Goal: Transaction & Acquisition: Book appointment/travel/reservation

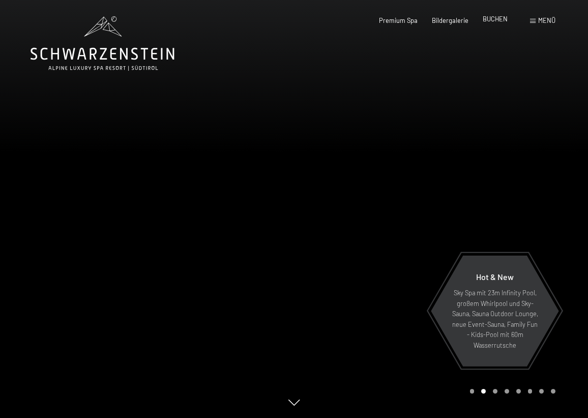
click at [495, 19] on span "BUCHEN" at bounding box center [495, 19] width 25 height 8
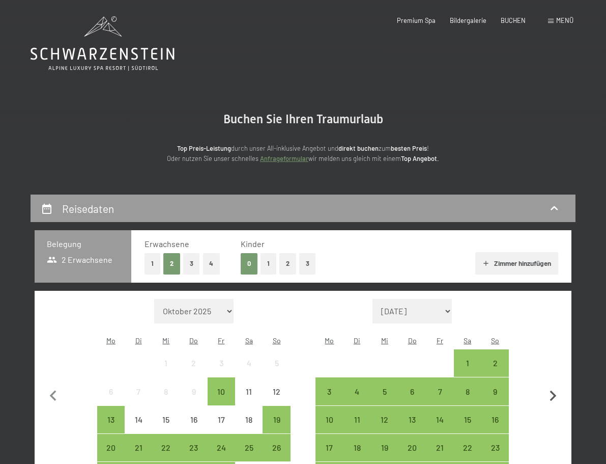
click at [552, 389] on icon "button" at bounding box center [552, 395] width 21 height 21
select select "2025-11-01"
select select "2025-12-01"
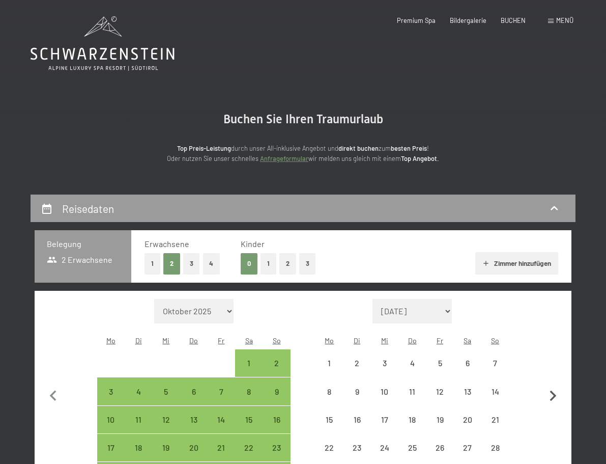
click at [552, 389] on icon "button" at bounding box center [552, 395] width 21 height 21
select select "2025-12-01"
select select "2026-01-01"
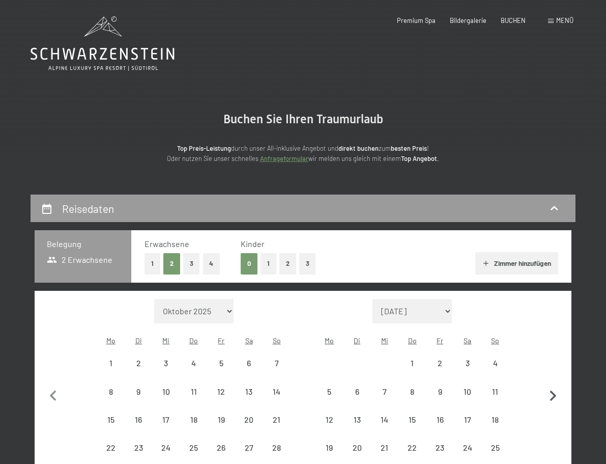
click at [552, 389] on icon "button" at bounding box center [552, 395] width 21 height 21
select select "2026-01-01"
select select "2026-02-01"
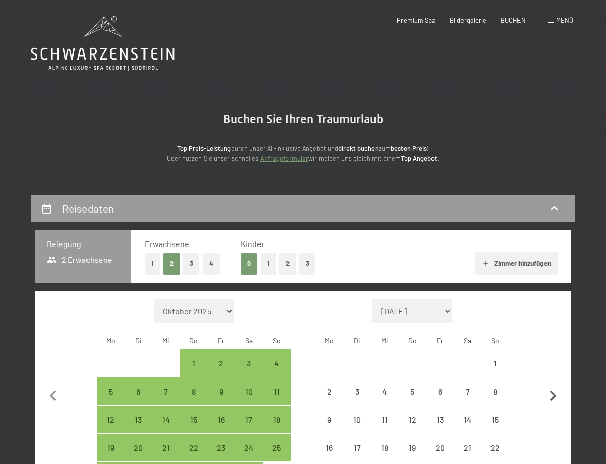
select select "2026-01-01"
select select "2026-02-01"
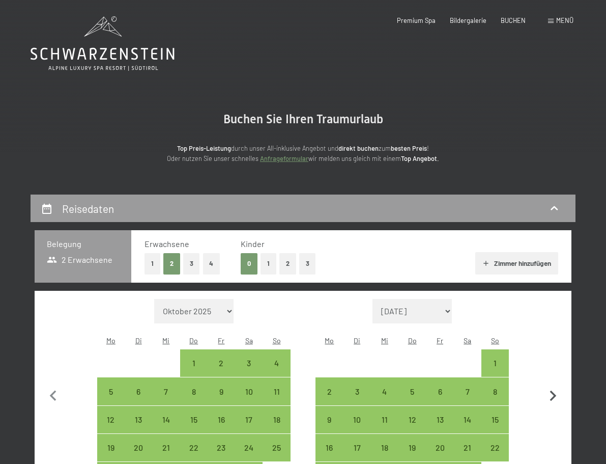
click at [552, 389] on icon "button" at bounding box center [552, 395] width 21 height 21
select select "2026-02-01"
select select "2026-03-01"
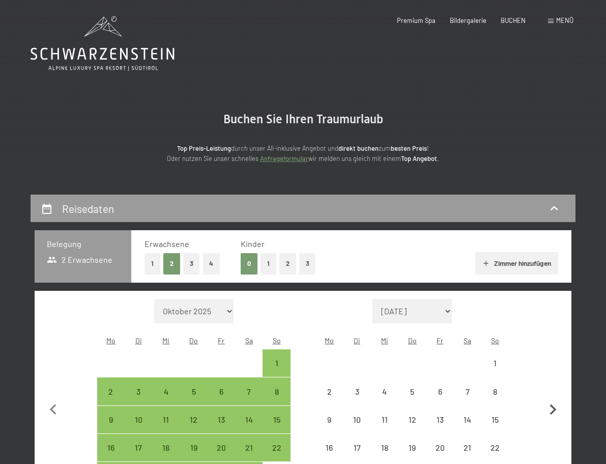
click at [552, 389] on button "button" at bounding box center [552, 408] width 21 height 219
select select "2026-03-01"
select select "2026-04-01"
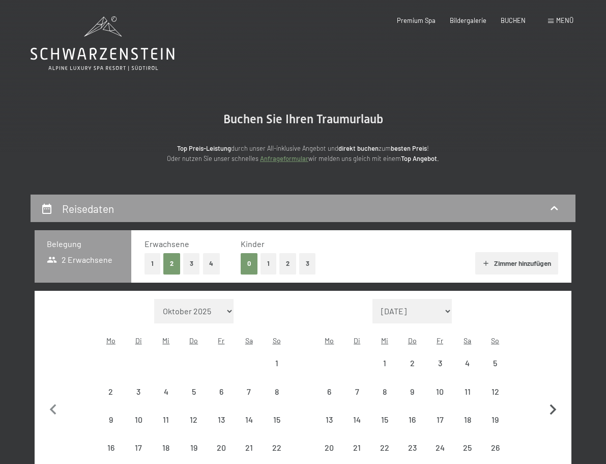
select select "2026-03-01"
select select "2026-04-01"
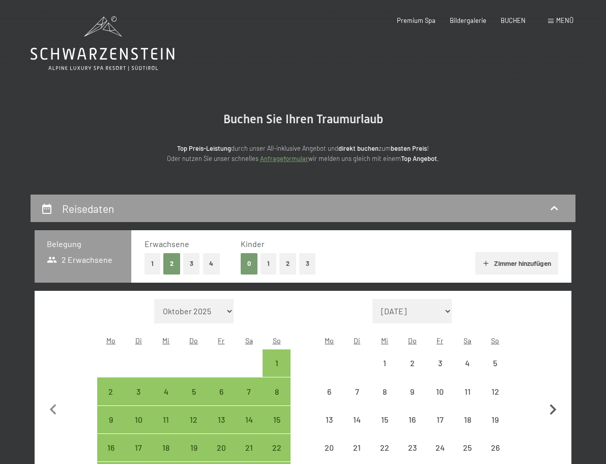
select select "2026-03-01"
select select "2026-04-01"
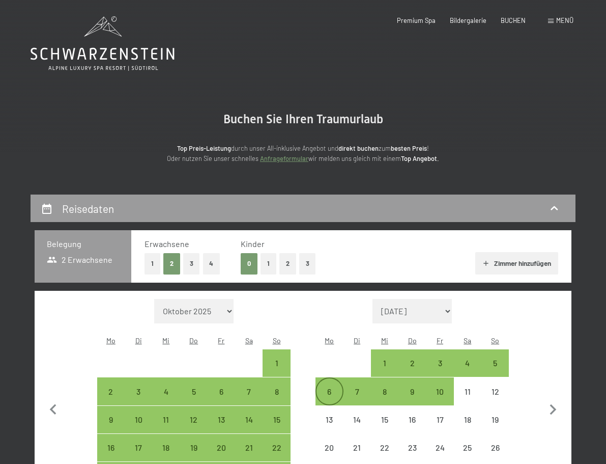
click at [325, 387] on div "6" at bounding box center [328, 399] width 25 height 25
select select "2026-03-01"
select select "2026-04-01"
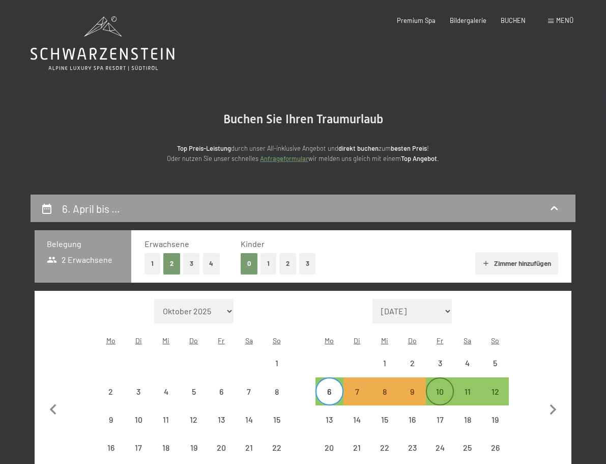
click at [444, 387] on div "10" at bounding box center [439, 399] width 25 height 25
select select "2026-03-01"
select select "2026-04-01"
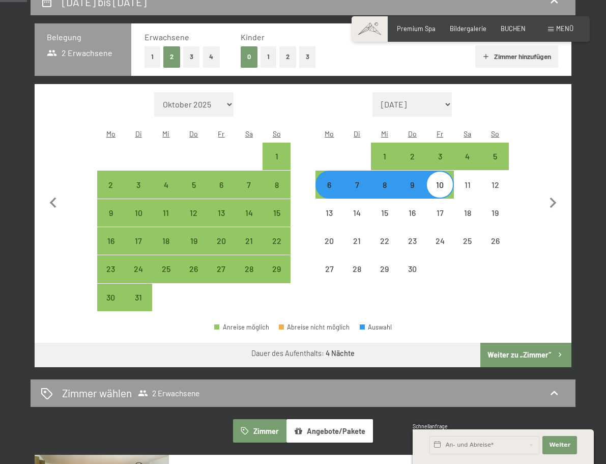
click at [516, 342] on button "Weiter zu „Zimmer“" at bounding box center [525, 354] width 91 height 24
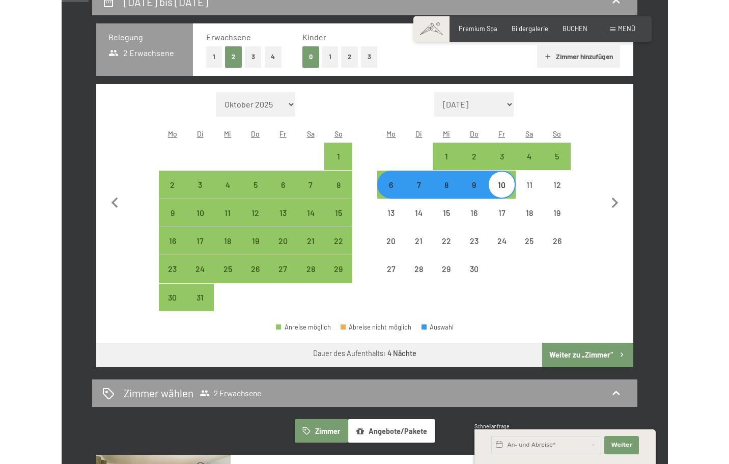
scroll to position [193, 0]
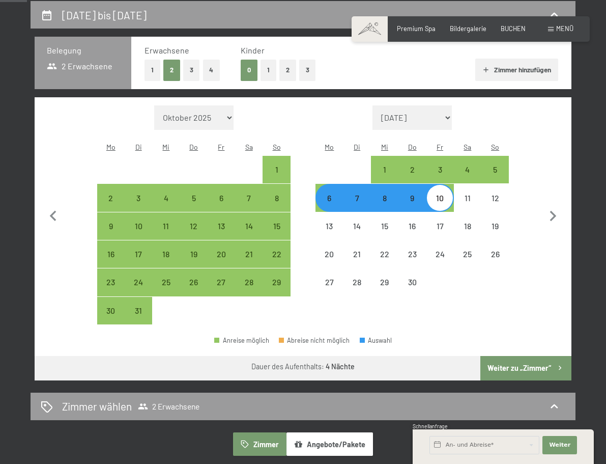
select select "2026-03-01"
select select "2026-04-01"
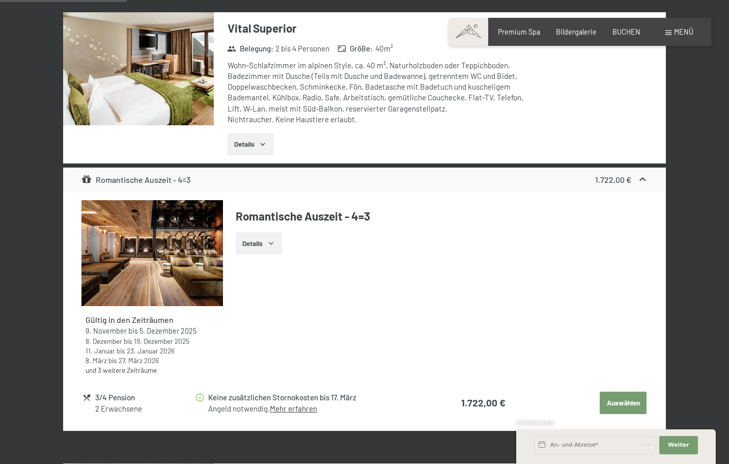
scroll to position [853, 0]
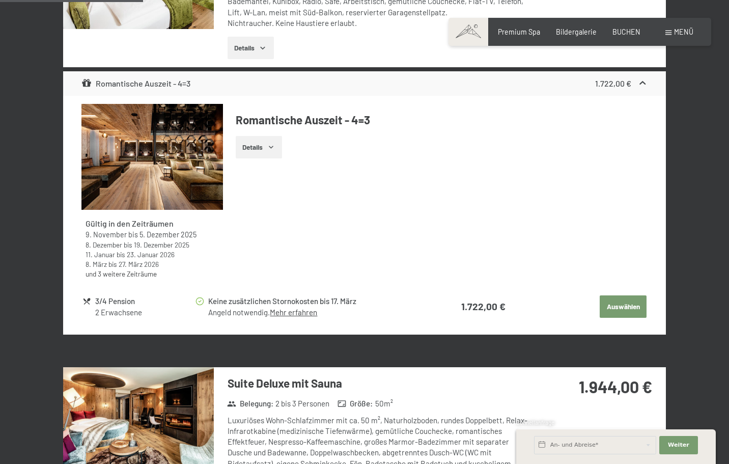
click at [588, 300] on button "Auswählen" at bounding box center [622, 306] width 47 height 22
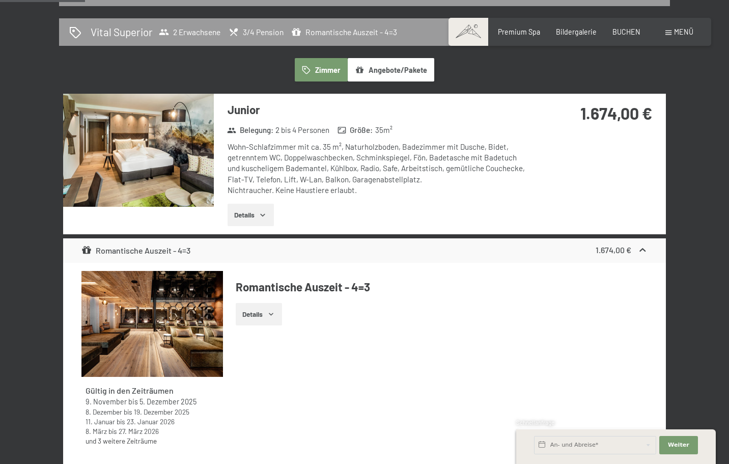
scroll to position [0, 0]
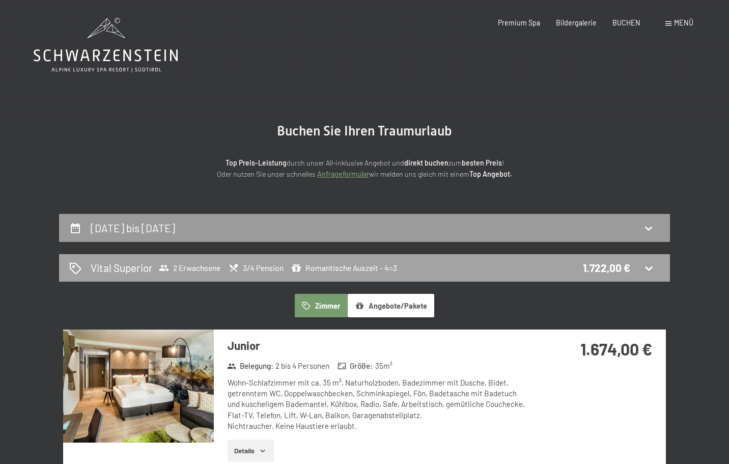
click at [588, 263] on div "Vital Superior 2 Erwachsene 3/4 Pension Romantische Auszeit - 4=3 1.722,00 €" at bounding box center [364, 267] width 590 height 15
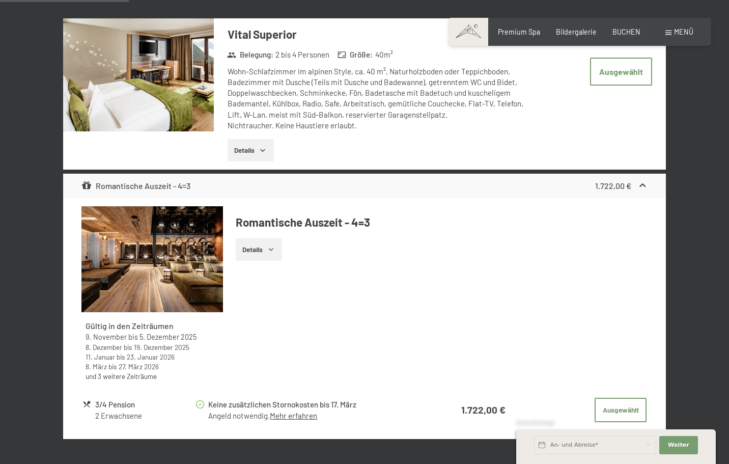
scroll to position [823, 0]
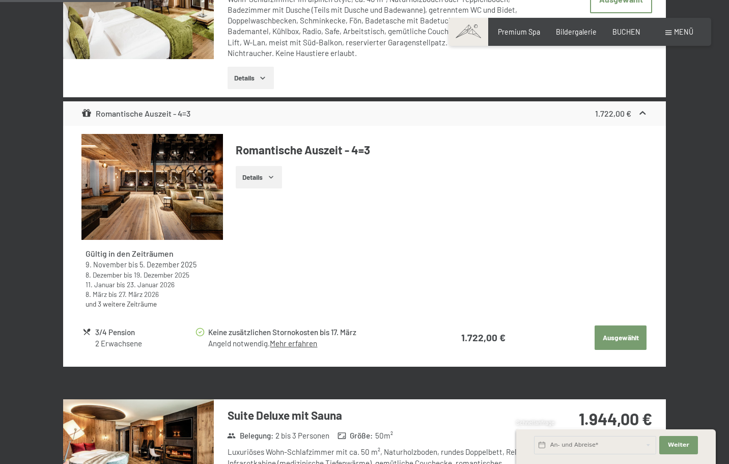
click at [588, 333] on button "Ausgewählt" at bounding box center [620, 337] width 52 height 24
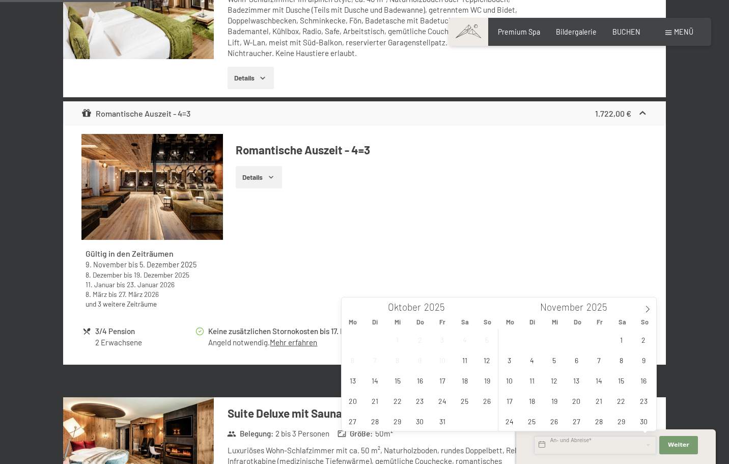
click at [588, 417] on input "text" at bounding box center [595, 445] width 122 height 18
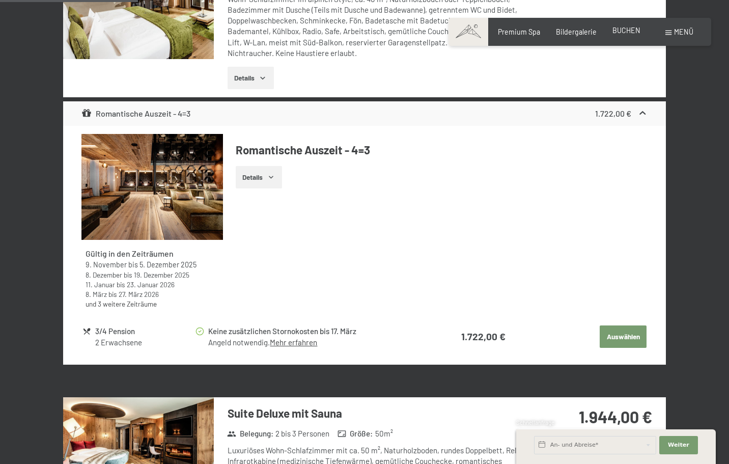
click at [588, 36] on div "Premium Spa Bildergalerie BUCHEN" at bounding box center [561, 32] width 190 height 10
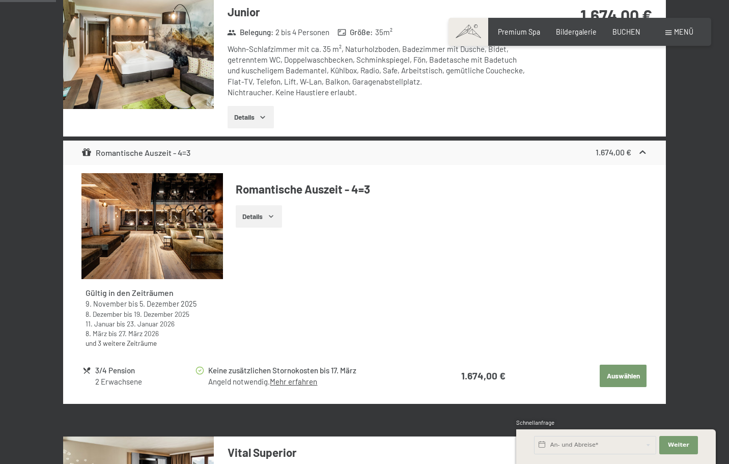
scroll to position [0, 0]
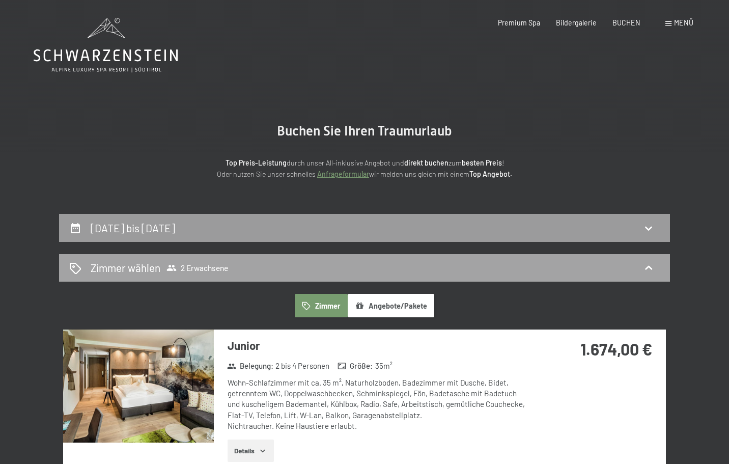
click at [545, 272] on div "Zimmer wählen 2 Erwachsene" at bounding box center [364, 267] width 590 height 15
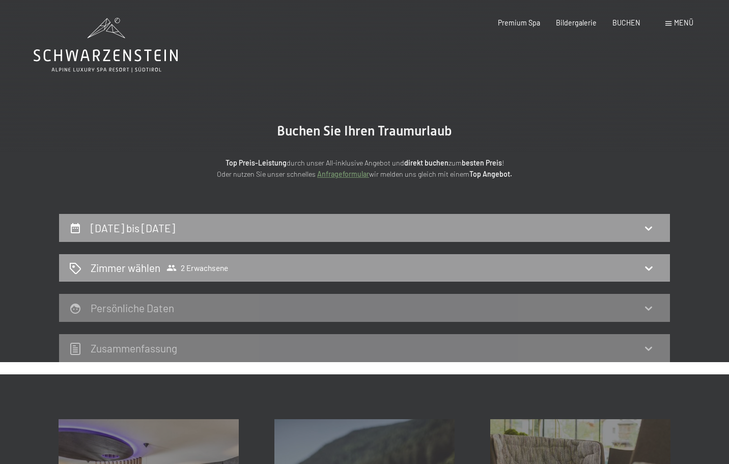
click at [246, 302] on div "Persönliche Daten" at bounding box center [364, 307] width 590 height 15
click at [588, 269] on div "Zimmer wählen 2 Erwachsene" at bounding box center [364, 267] width 590 height 15
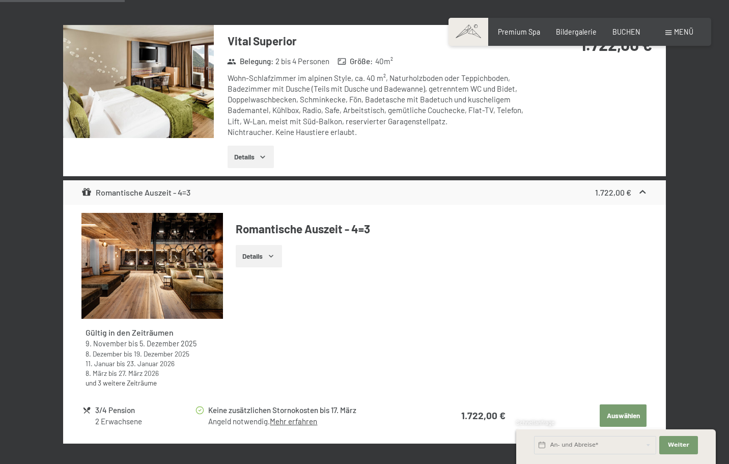
scroll to position [817, 0]
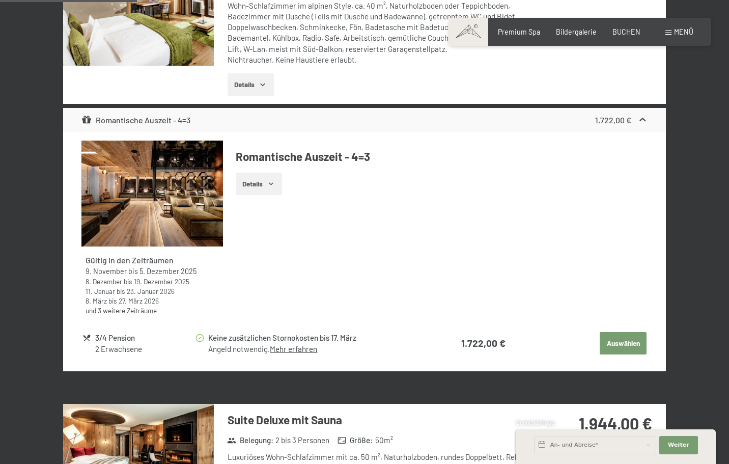
click at [588, 338] on button "Auswählen" at bounding box center [622, 343] width 47 height 22
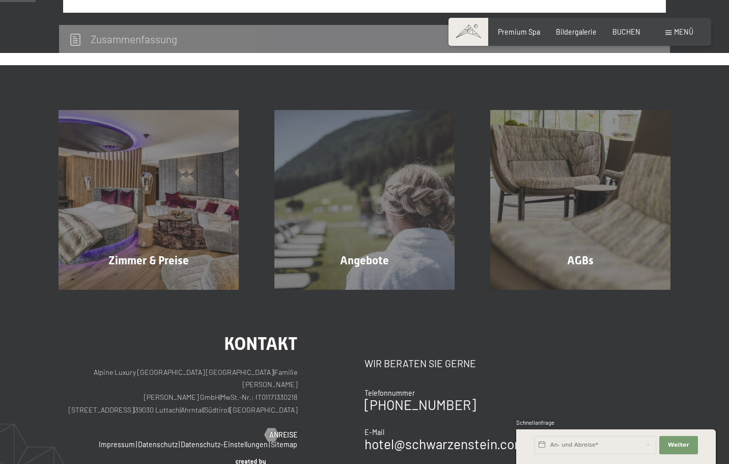
scroll to position [213, 0]
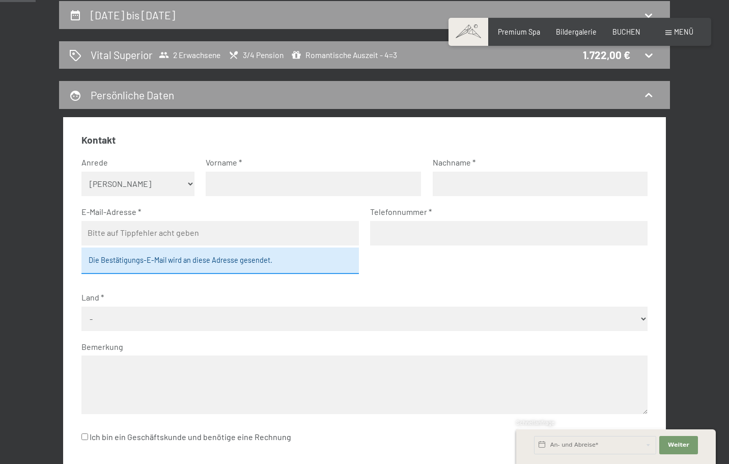
select select "f"
type input "Katrin"
type input "b"
type input "-"
type input "Böni"
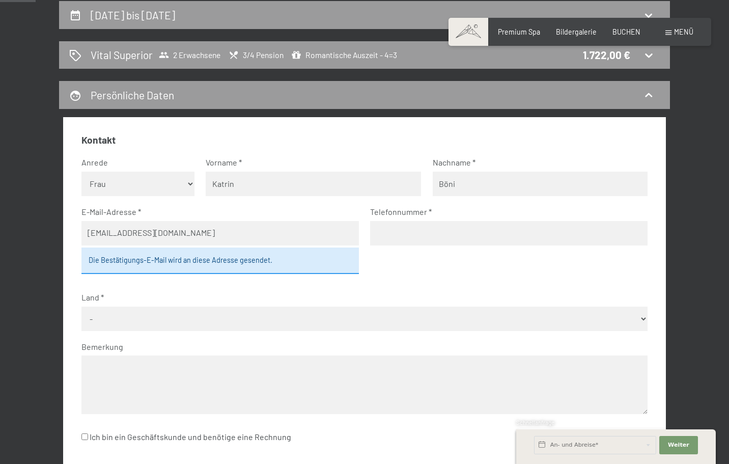
type input "katrin.boeni2000@gmail.com"
type input "+41782024847"
select select "CHE"
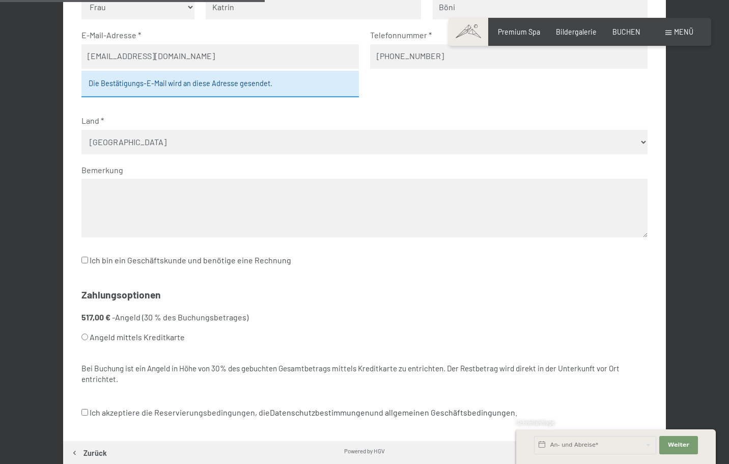
scroll to position [402, 0]
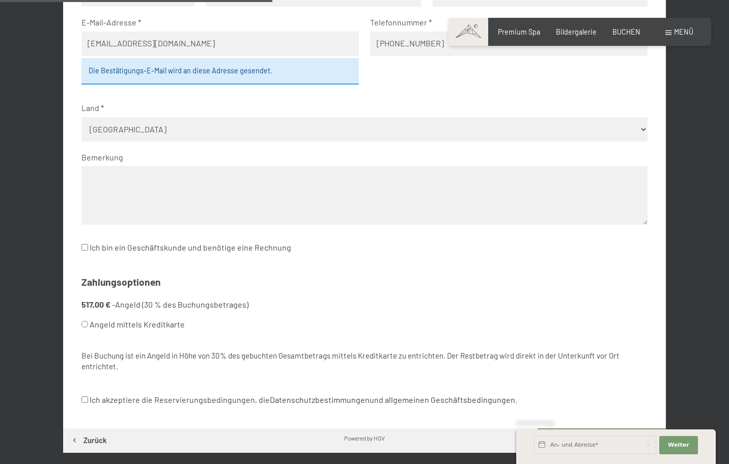
click at [84, 396] on input "Ich akzeptiere die Reservierungsbedingungen, die Datenschutzbestimmungen und al…" at bounding box center [84, 399] width 7 height 7
checkbox input "true"
click at [85, 321] on input "Angeld mittels Kreditkarte" at bounding box center [84, 324] width 7 height 7
radio input "true"
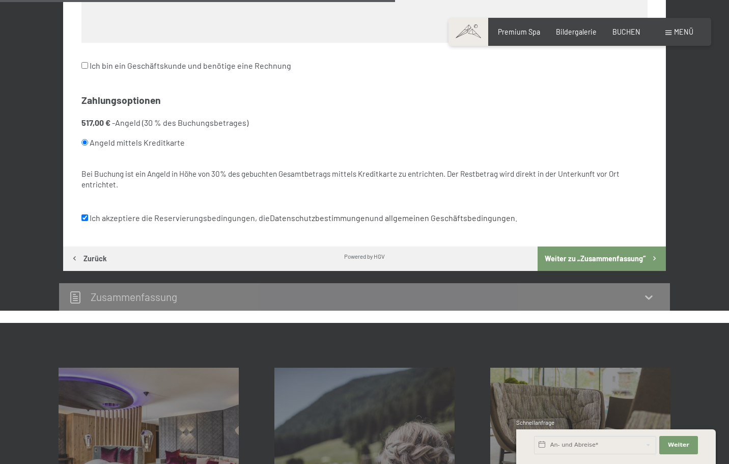
click at [579, 246] on button "Weiter zu „Zusammen­fassung“" at bounding box center [601, 258] width 128 height 24
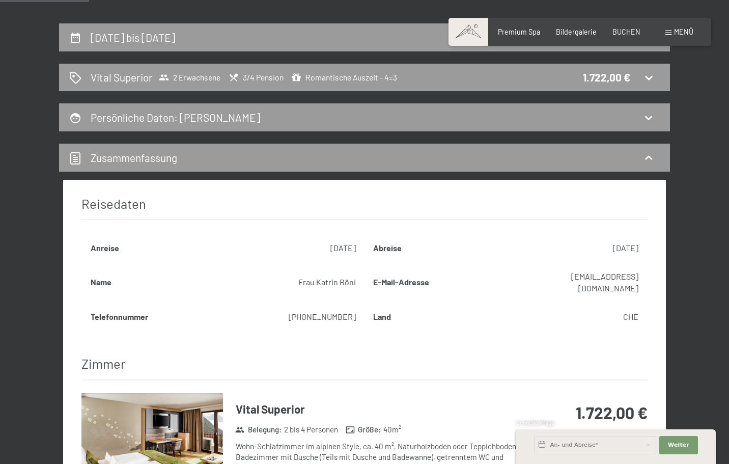
scroll to position [174, 0]
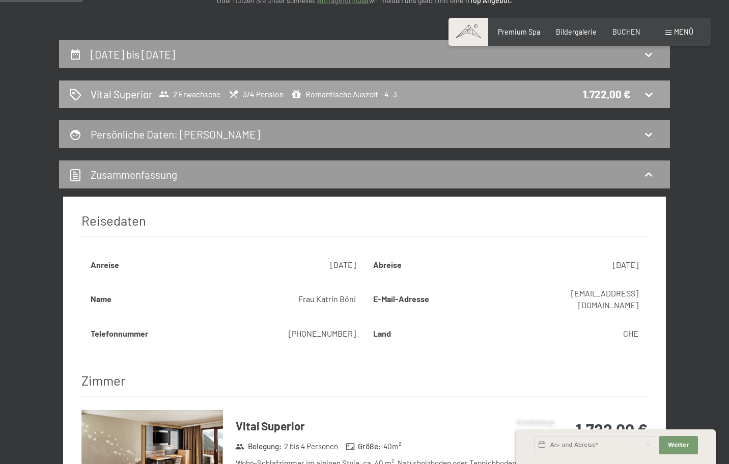
click at [588, 97] on icon at bounding box center [648, 94] width 12 height 12
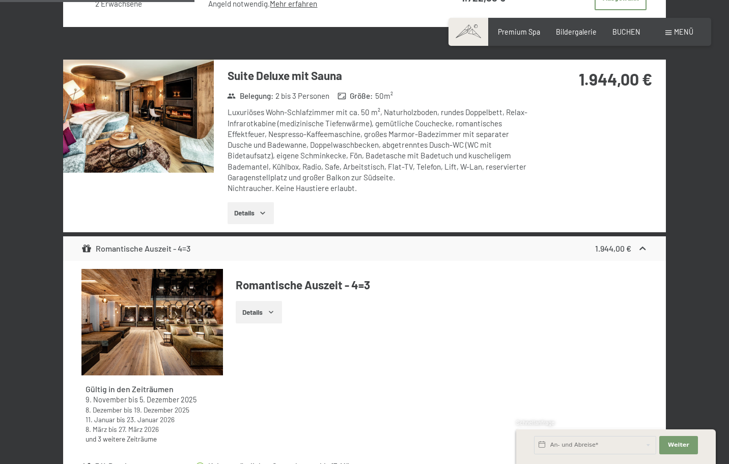
scroll to position [1161, 0]
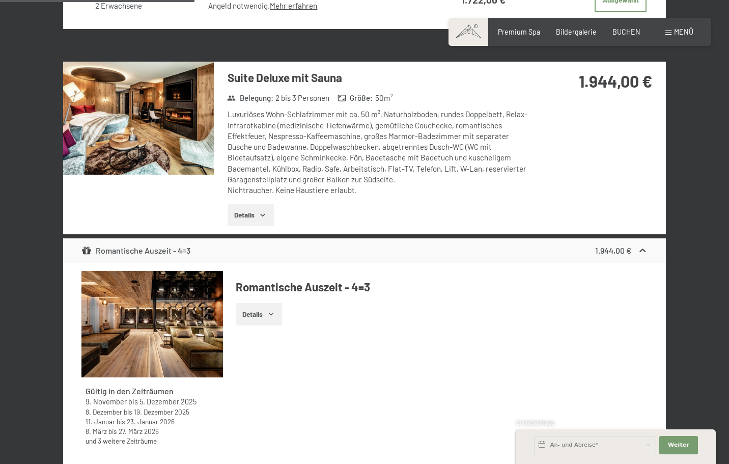
click at [171, 112] on img at bounding box center [138, 118] width 151 height 113
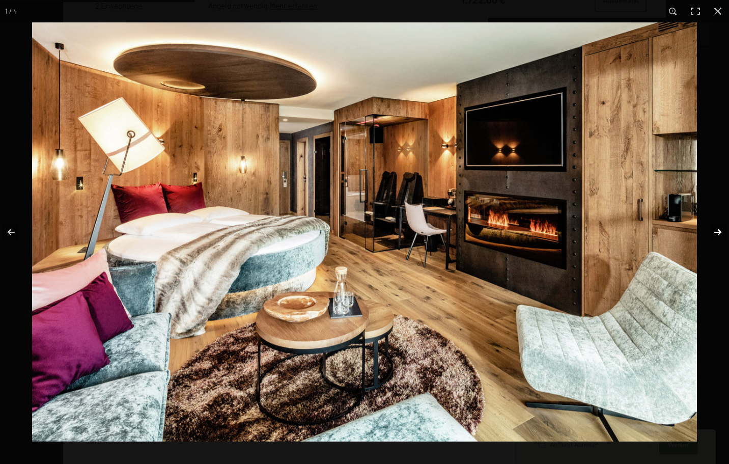
click at [588, 231] on button "button" at bounding box center [711, 232] width 36 height 51
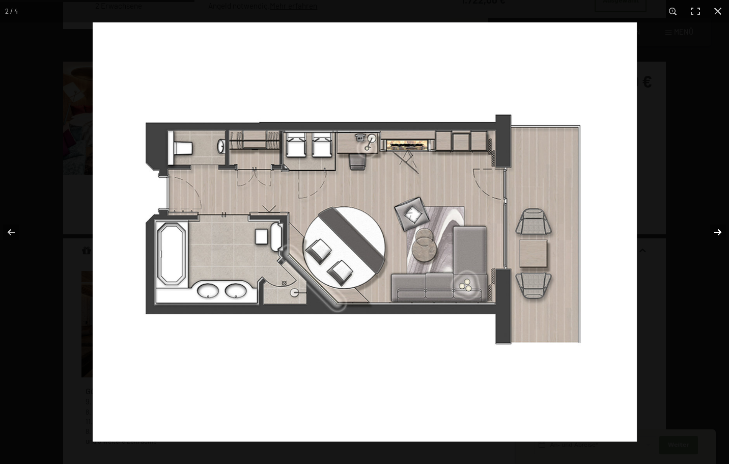
click at [588, 231] on button "button" at bounding box center [711, 232] width 36 height 51
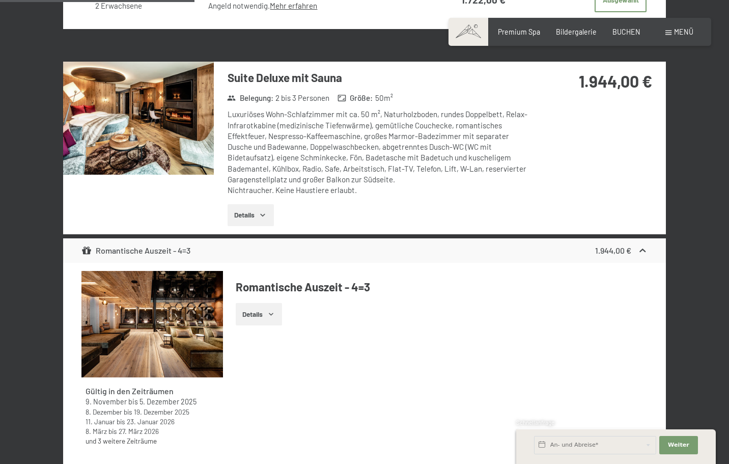
click at [0, 0] on button "button" at bounding box center [0, 0] width 0 height 0
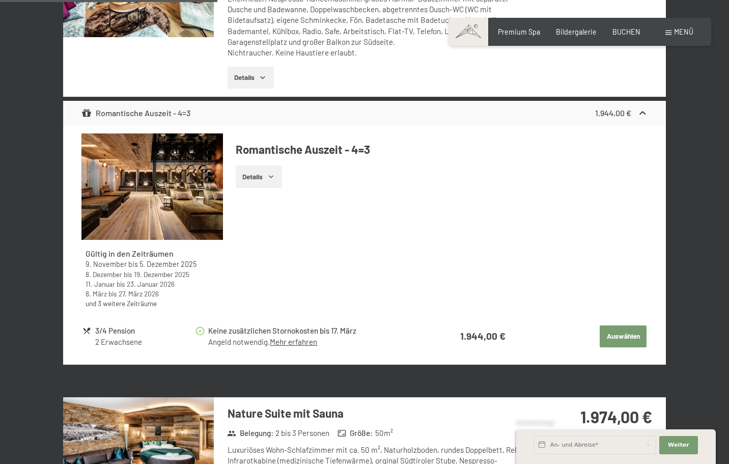
scroll to position [1285, 0]
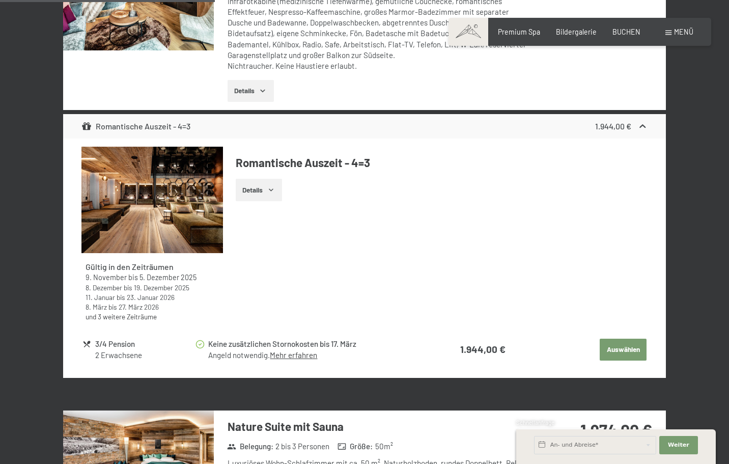
click at [588, 340] on button "Auswählen" at bounding box center [622, 349] width 47 height 22
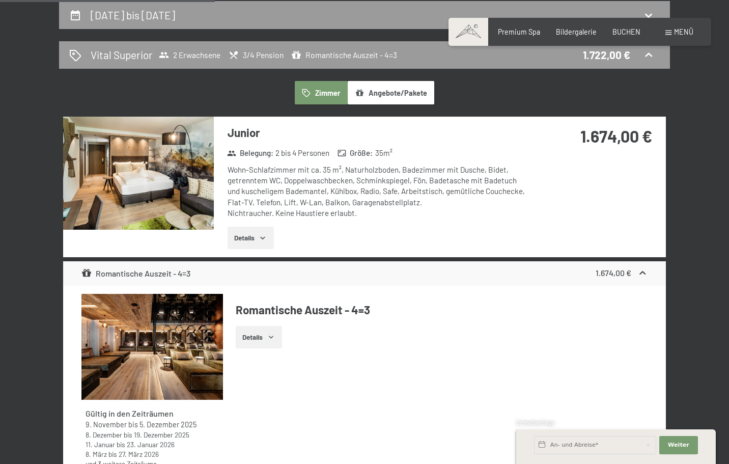
select select "f"
select select "CHE"
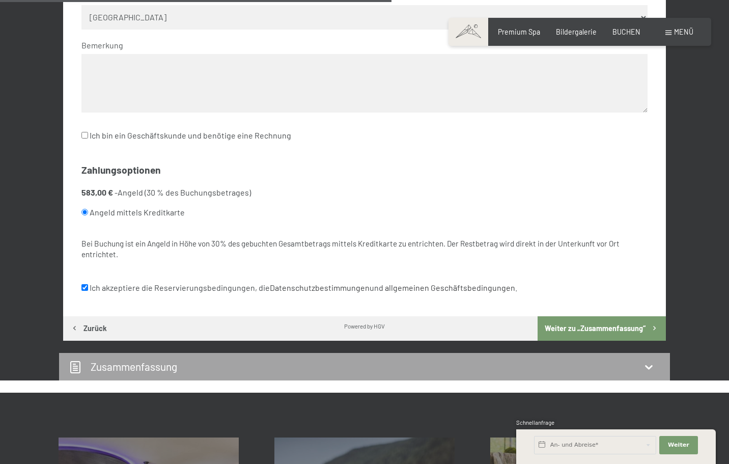
scroll to position [579, 0]
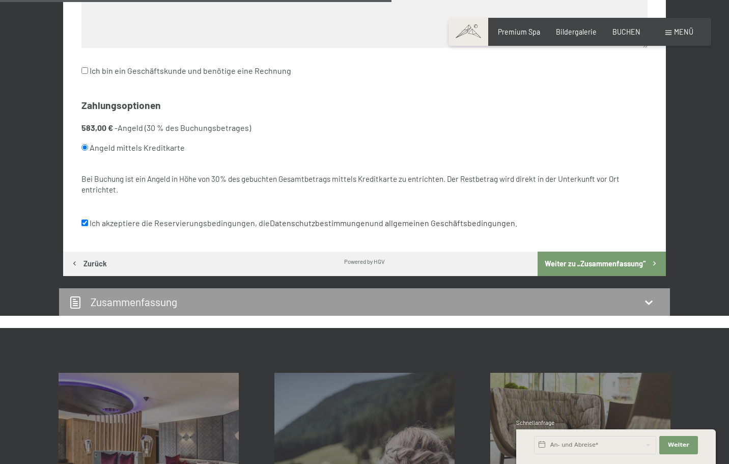
click at [588, 251] on button "Weiter zu „Zusammen­fassung“" at bounding box center [601, 263] width 128 height 24
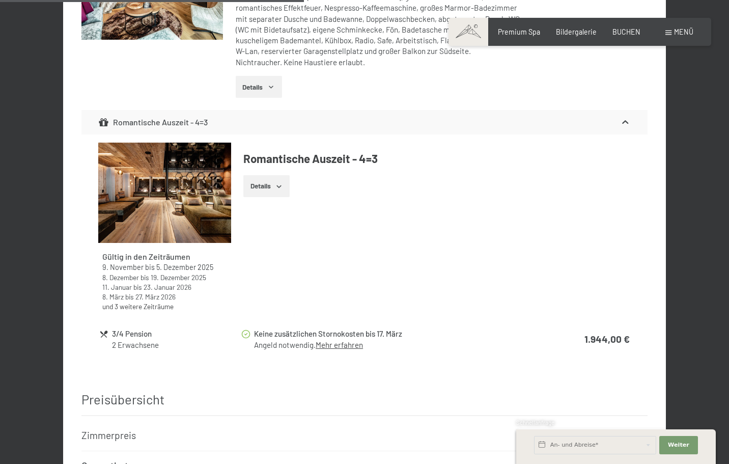
scroll to position [445, 0]
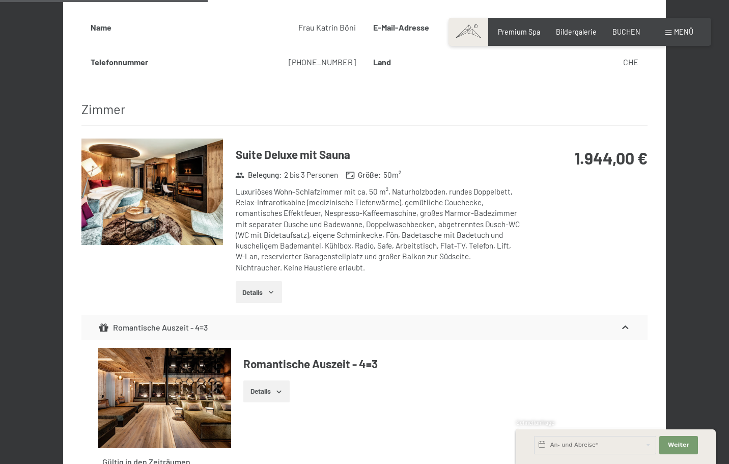
click at [192, 205] on img at bounding box center [151, 191] width 141 height 106
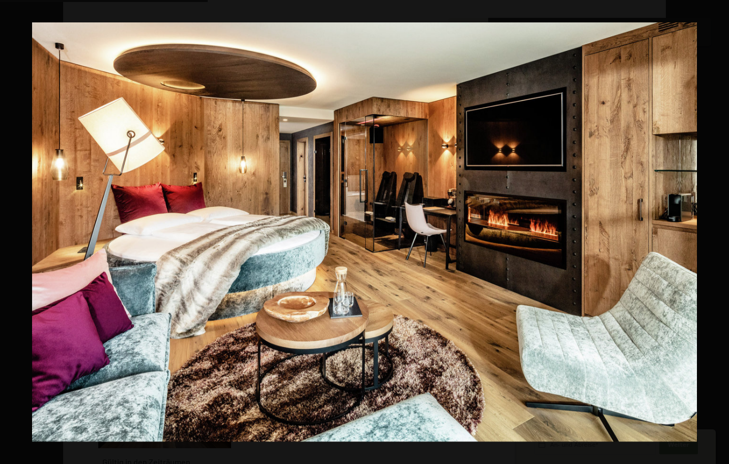
click at [588, 232] on button "button" at bounding box center [711, 232] width 36 height 51
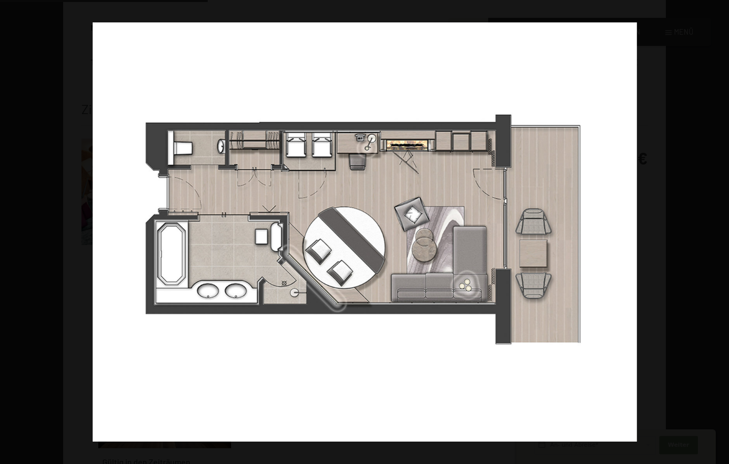
click at [588, 233] on button "button" at bounding box center [711, 232] width 36 height 51
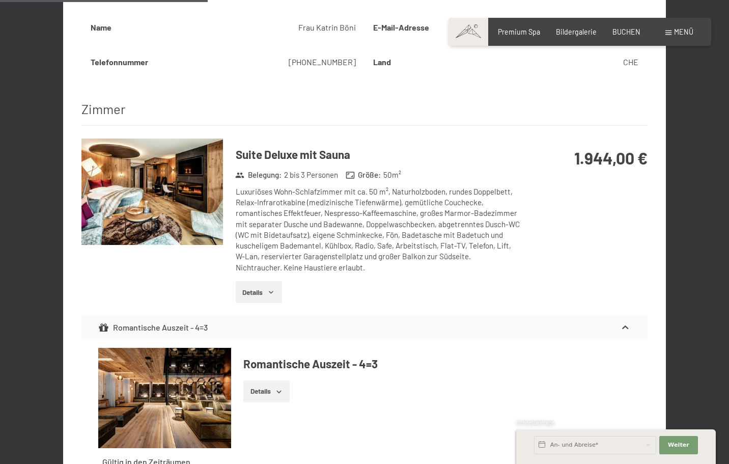
click at [0, 0] on button "button" at bounding box center [0, 0] width 0 height 0
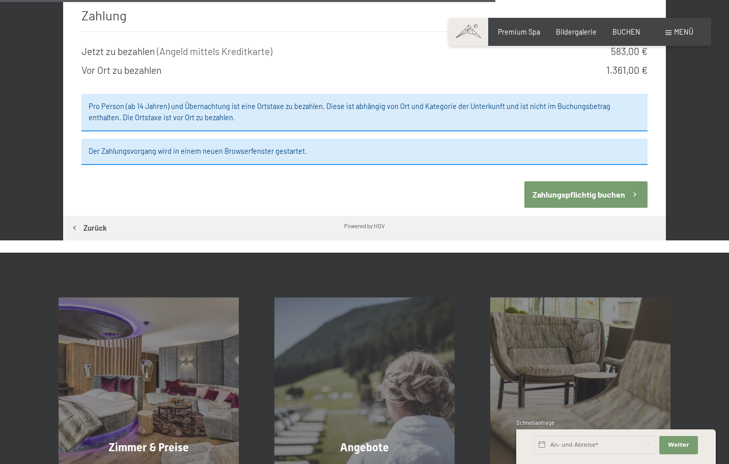
scroll to position [1238, 0]
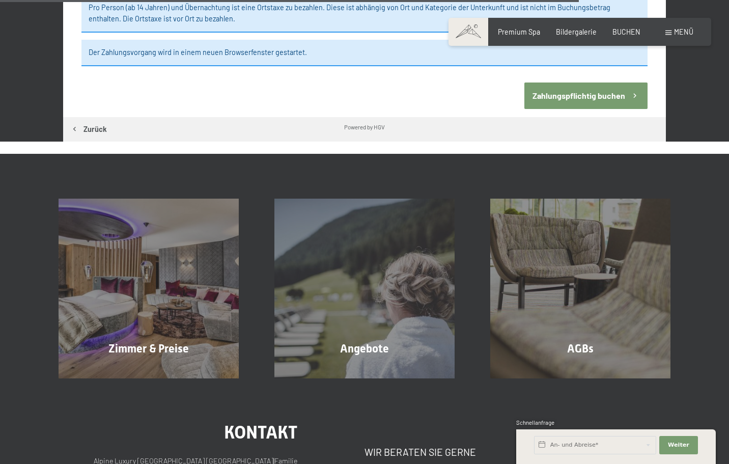
click at [587, 82] on button "Zahlungspflichtig buchen" at bounding box center [585, 95] width 123 height 26
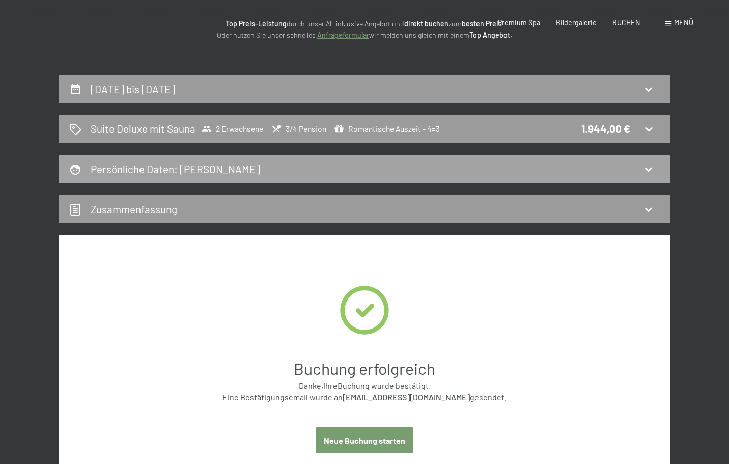
scroll to position [0, 0]
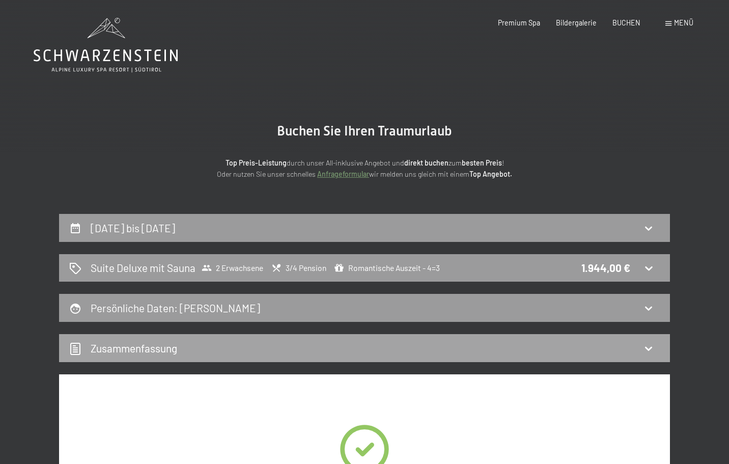
click at [200, 340] on div "Zusammen­fassung" at bounding box center [364, 347] width 590 height 15
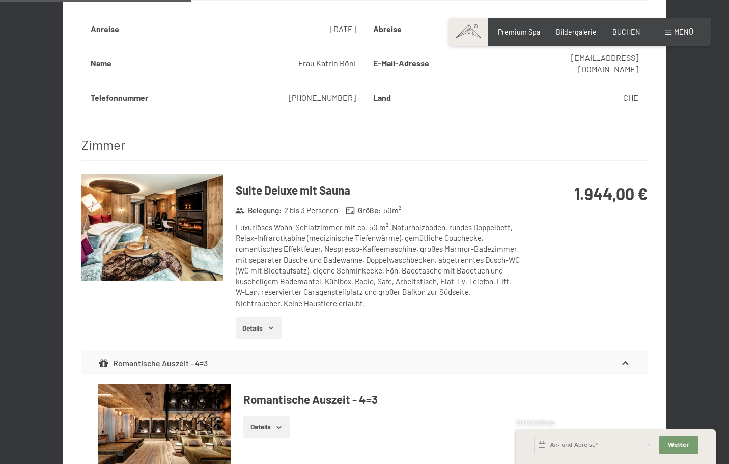
scroll to position [487, 0]
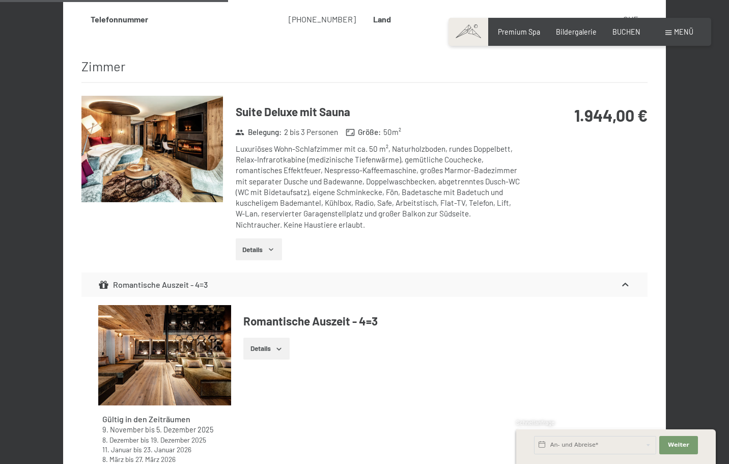
click at [277, 238] on button "Details" at bounding box center [259, 249] width 46 height 22
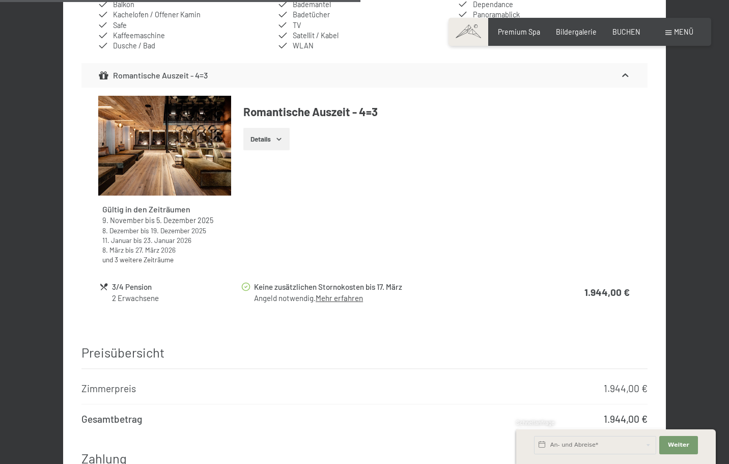
scroll to position [662, 0]
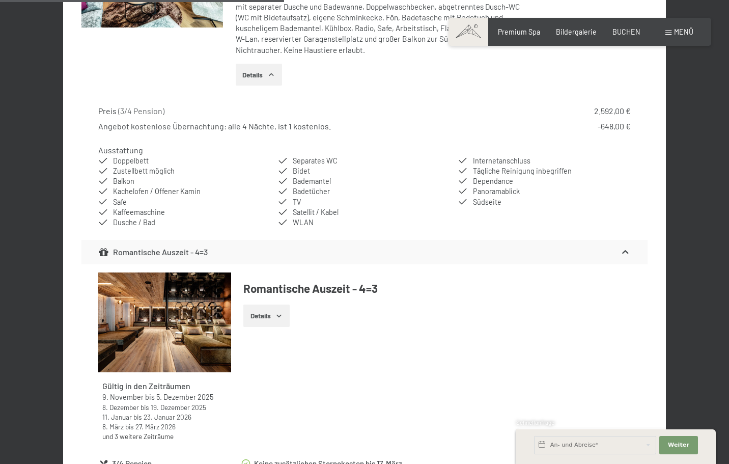
click at [258, 304] on button "Details" at bounding box center [266, 315] width 46 height 22
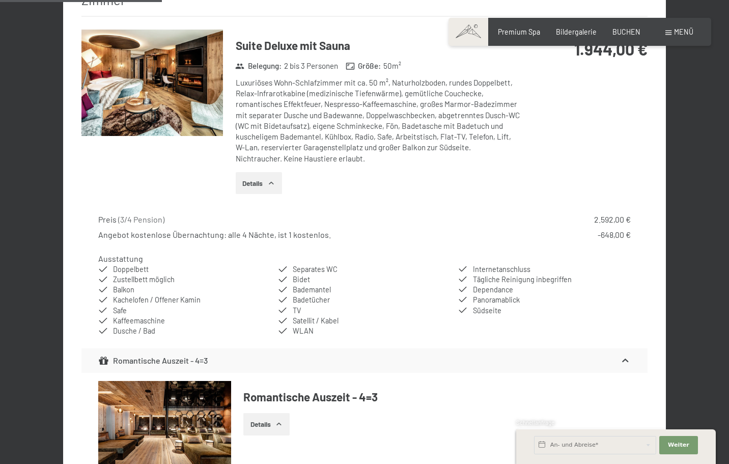
scroll to position [395, 0]
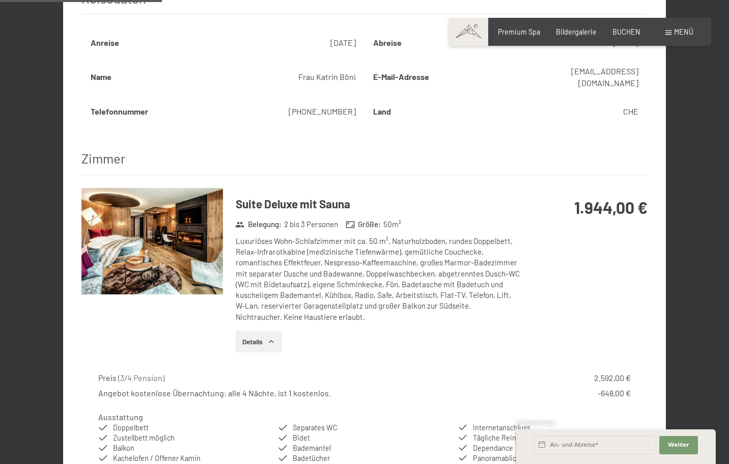
click at [183, 242] on img at bounding box center [151, 241] width 141 height 106
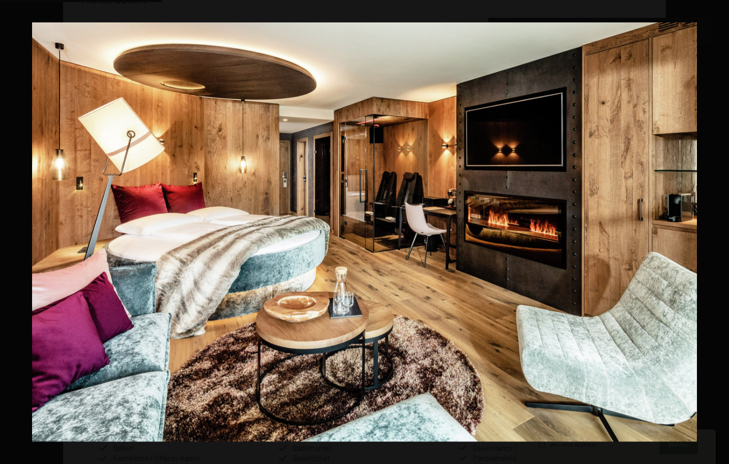
click at [588, 231] on button "button" at bounding box center [711, 232] width 36 height 51
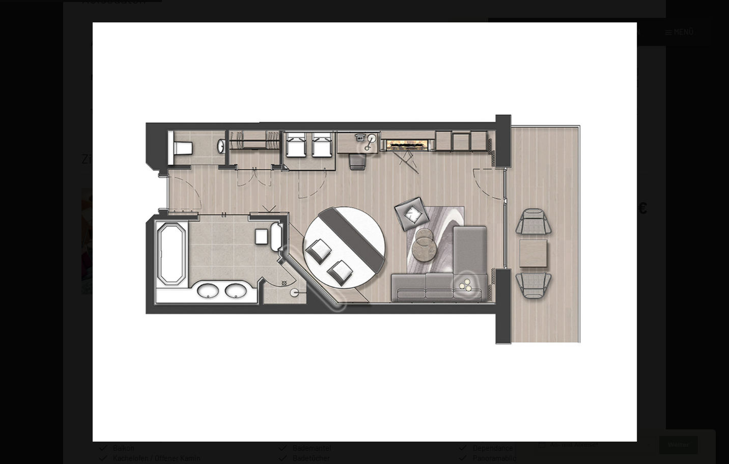
click at [588, 231] on button "button" at bounding box center [711, 232] width 36 height 51
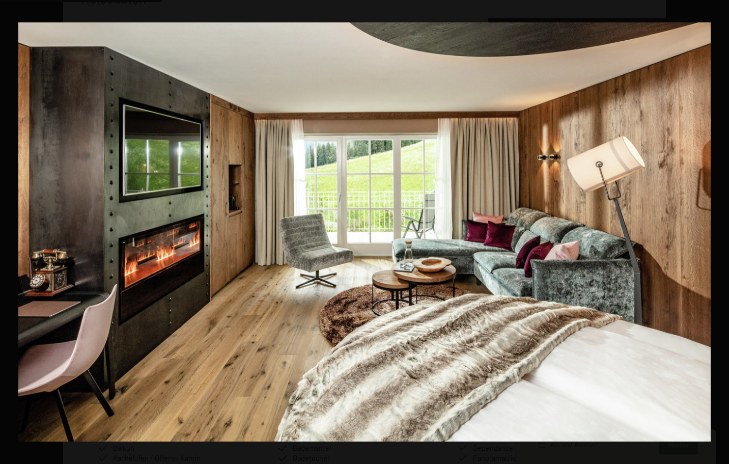
click at [588, 231] on button "button" at bounding box center [711, 232] width 36 height 51
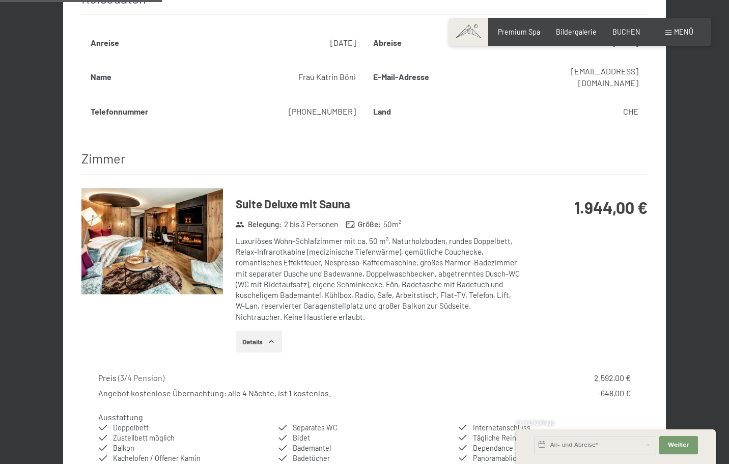
click at [0, 0] on button "button" at bounding box center [0, 0] width 0 height 0
click at [134, 249] on img at bounding box center [151, 241] width 141 height 106
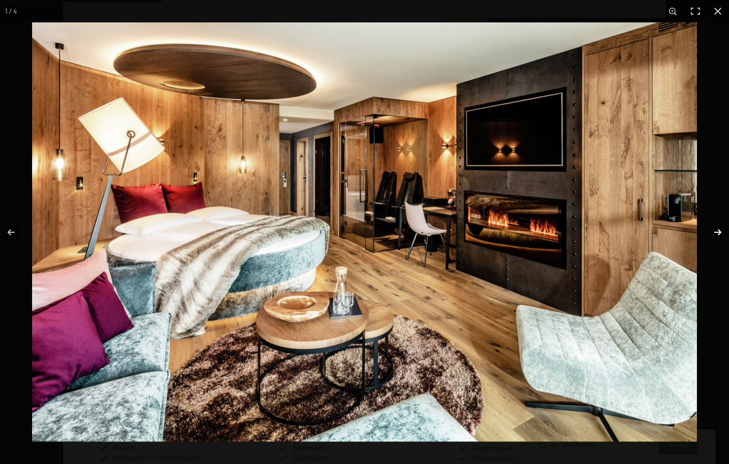
click at [588, 231] on button "button" at bounding box center [711, 232] width 36 height 51
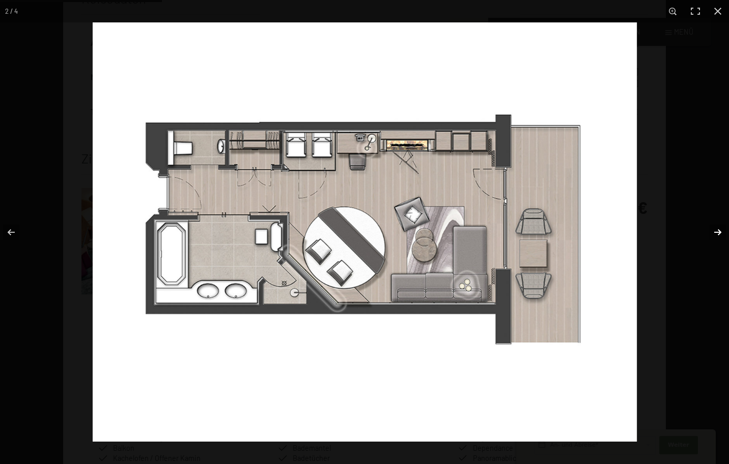
click at [588, 231] on button "button" at bounding box center [711, 232] width 36 height 51
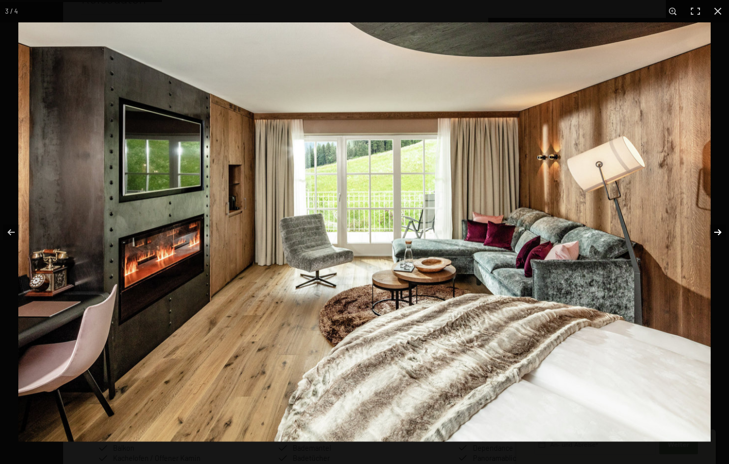
click at [588, 234] on button "button" at bounding box center [711, 232] width 36 height 51
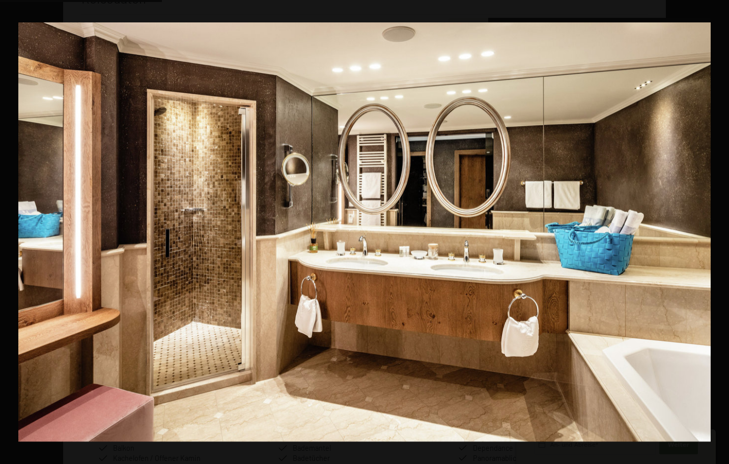
click at [588, 234] on button "button" at bounding box center [711, 232] width 36 height 51
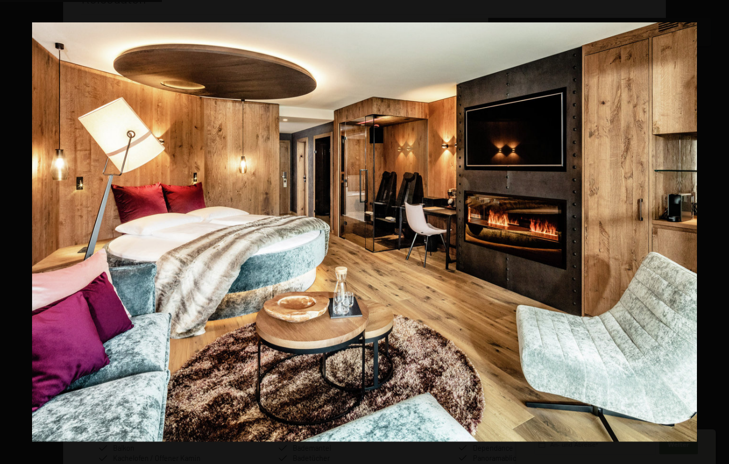
click at [588, 234] on button "button" at bounding box center [711, 232] width 36 height 51
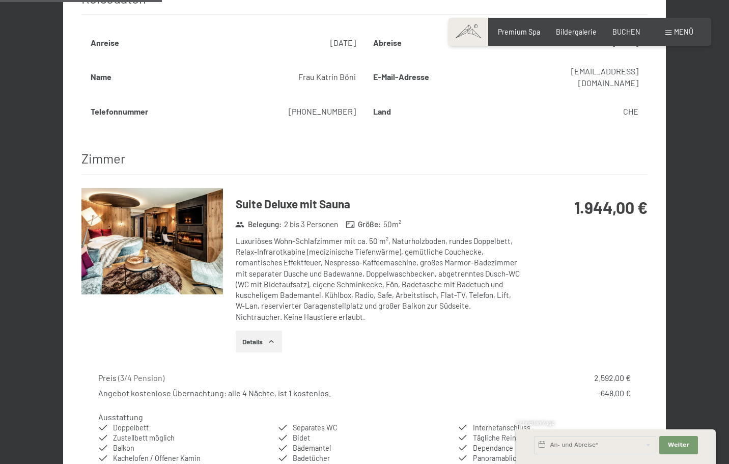
click at [0, 0] on button "button" at bounding box center [0, 0] width 0 height 0
click at [176, 239] on img at bounding box center [151, 241] width 141 height 106
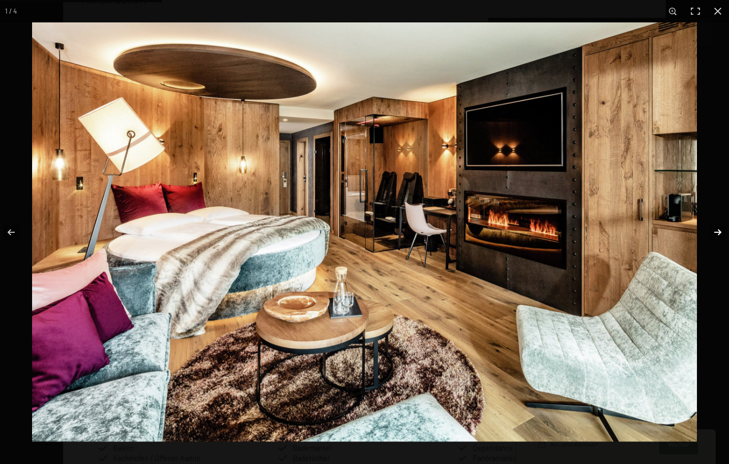
click at [588, 227] on button "button" at bounding box center [711, 232] width 36 height 51
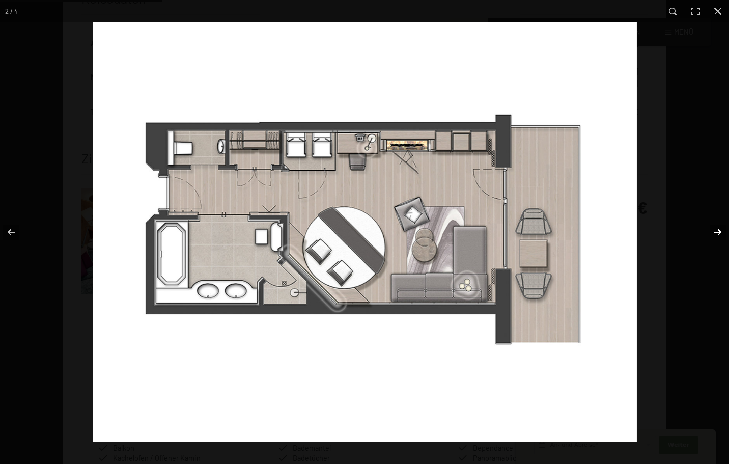
click at [588, 227] on button "button" at bounding box center [711, 232] width 36 height 51
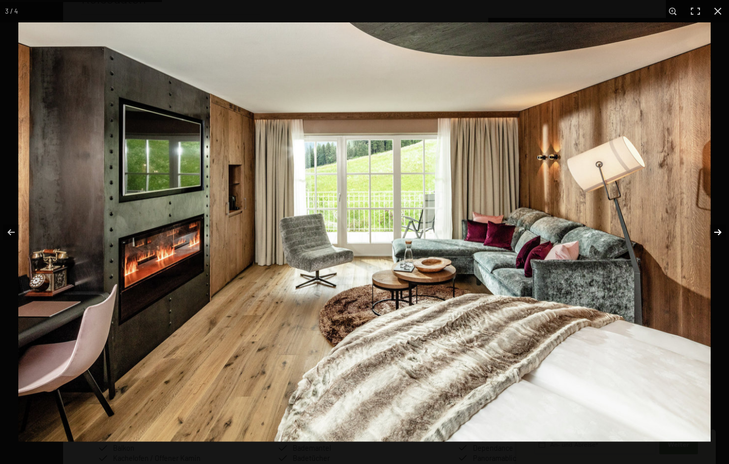
click at [588, 227] on button "button" at bounding box center [711, 232] width 36 height 51
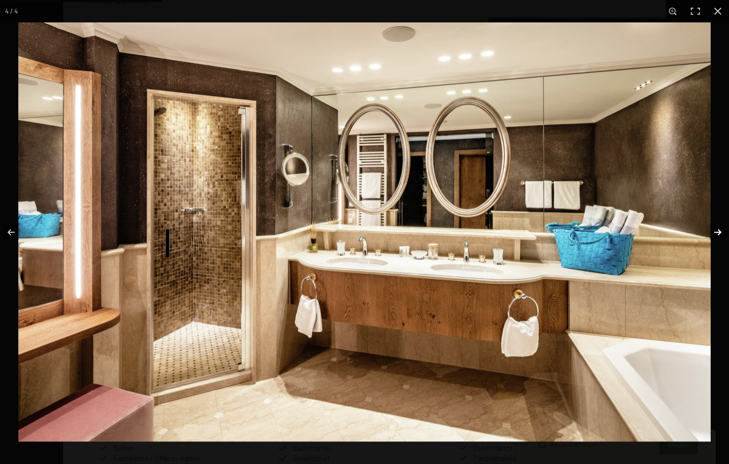
click at [588, 227] on button "button" at bounding box center [711, 232] width 36 height 51
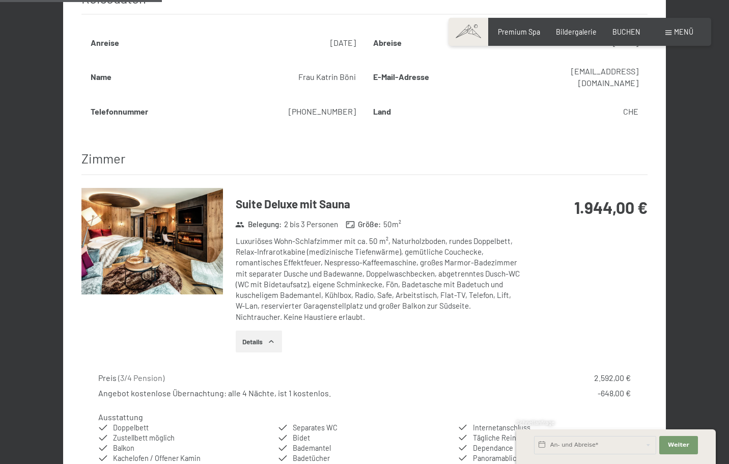
click at [0, 0] on button "button" at bounding box center [0, 0] width 0 height 0
